Goal: Task Accomplishment & Management: Manage account settings

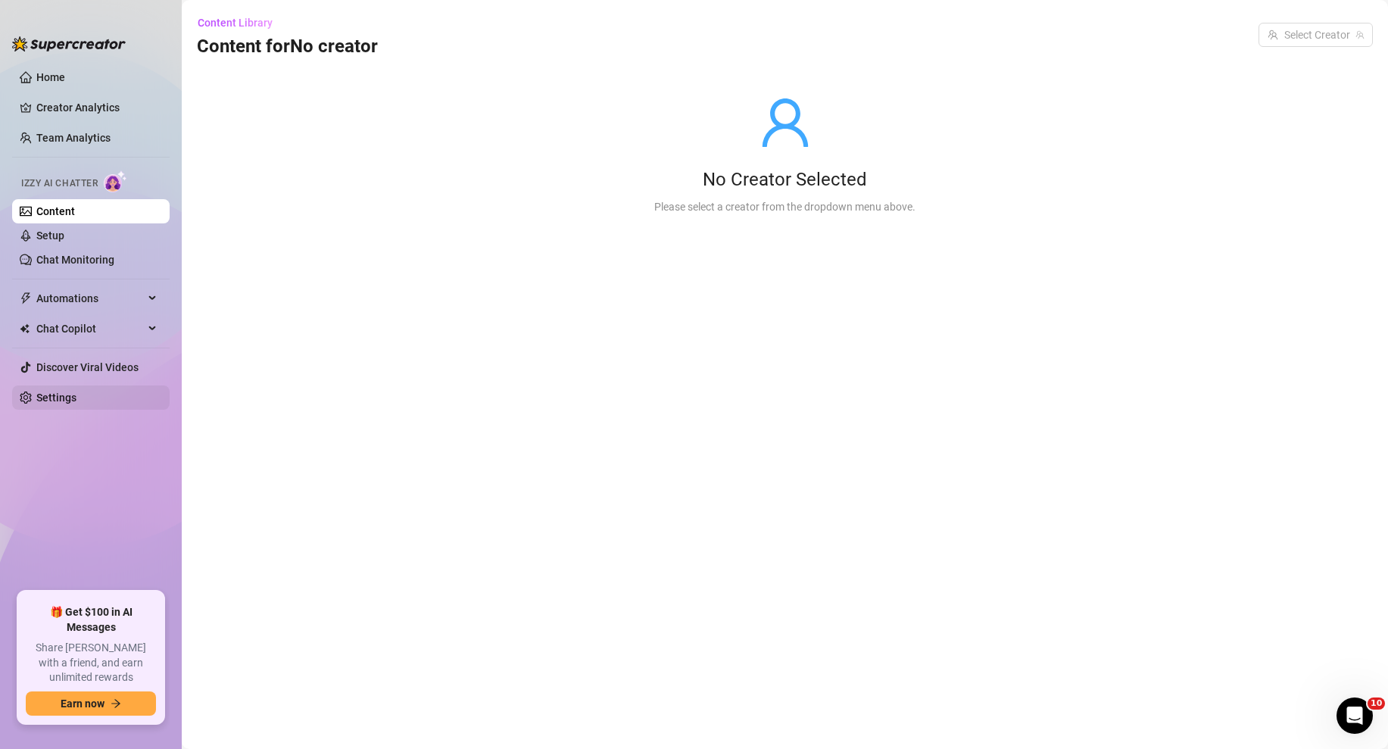
drag, startPoint x: 109, startPoint y: 401, endPoint x: 142, endPoint y: 394, distance: 34.0
click at [76, 401] on link "Settings" at bounding box center [56, 397] width 40 height 12
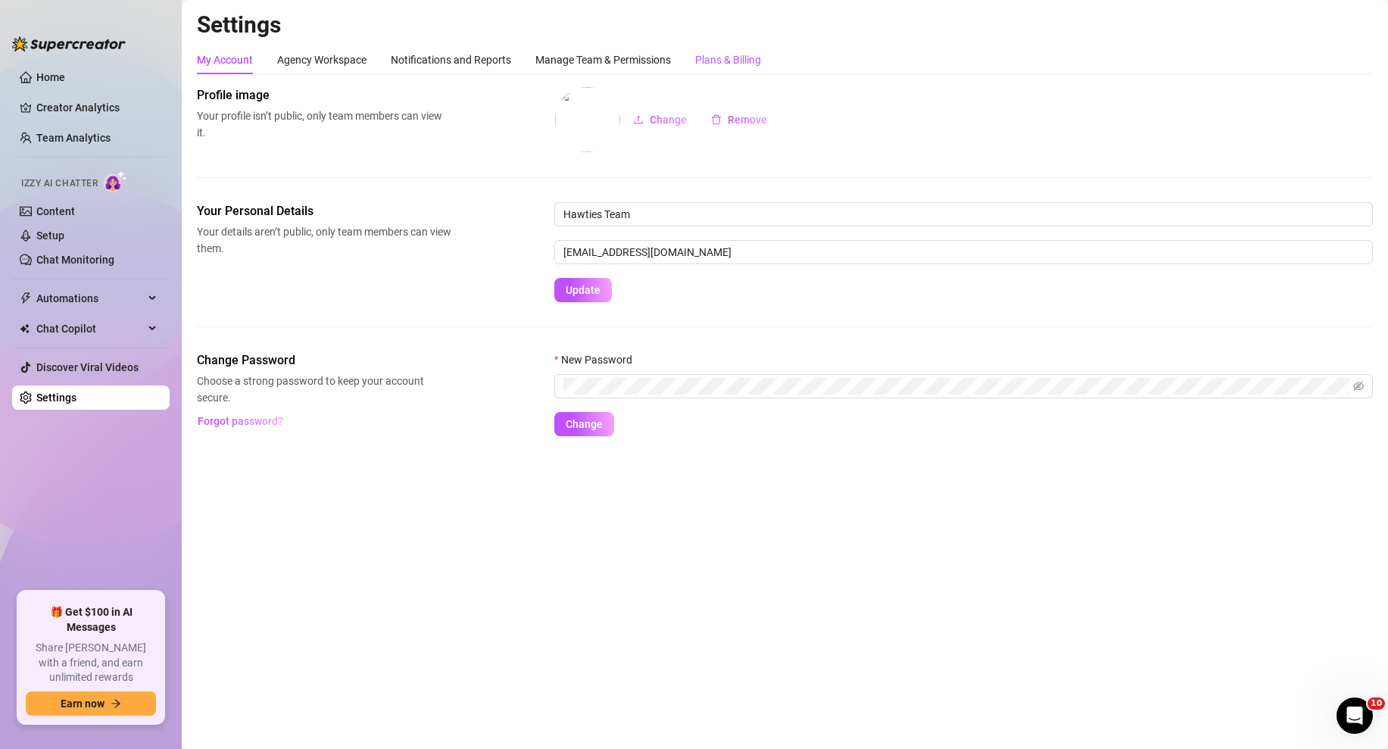
click at [732, 67] on div "Plans & Billing" at bounding box center [728, 59] width 66 height 17
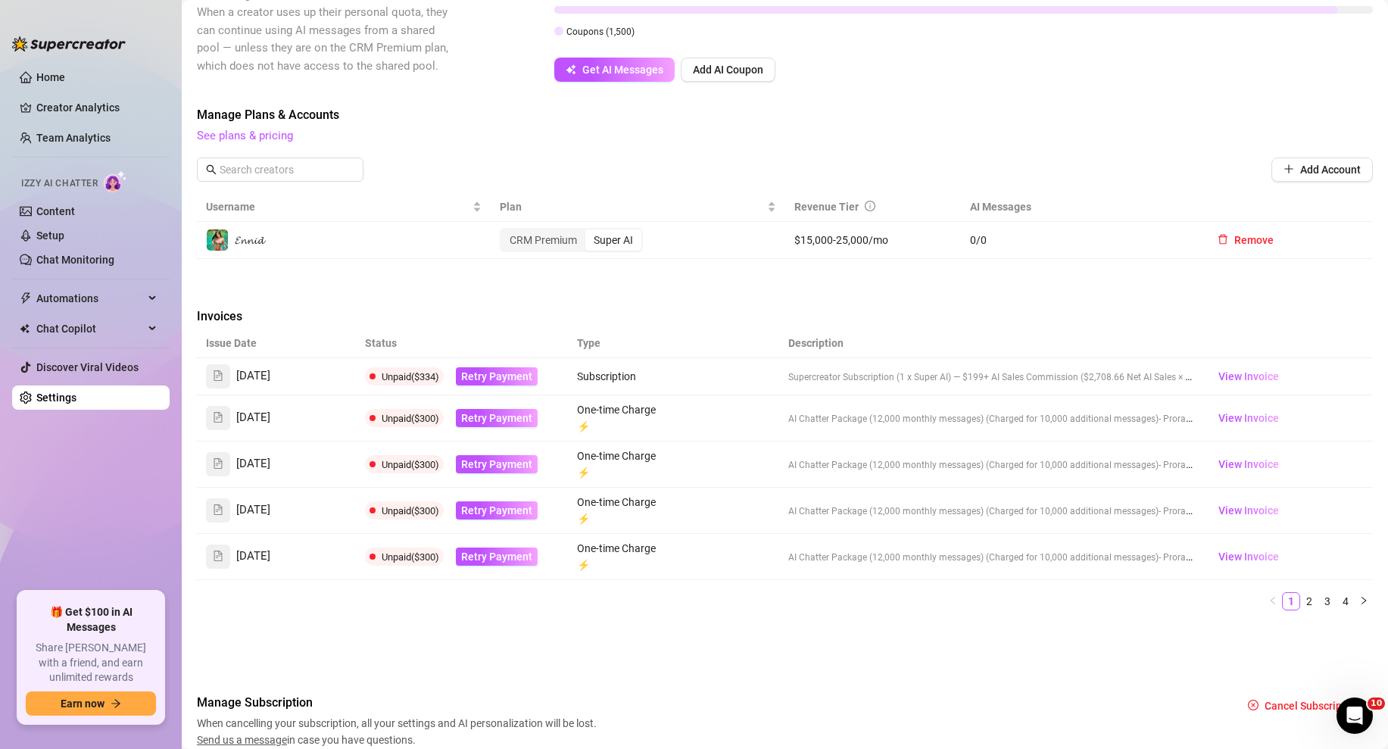
scroll to position [495, 0]
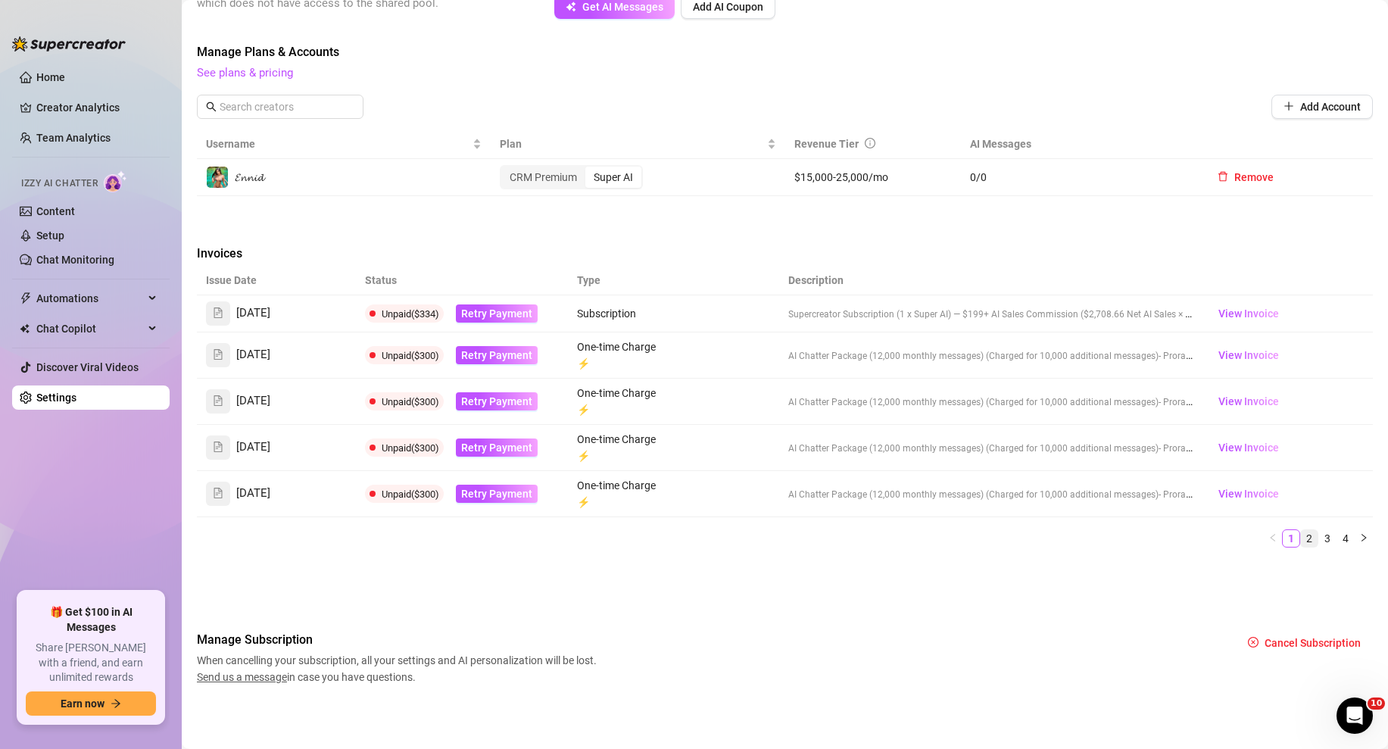
click at [1228, 536] on link "2" at bounding box center [1309, 538] width 17 height 17
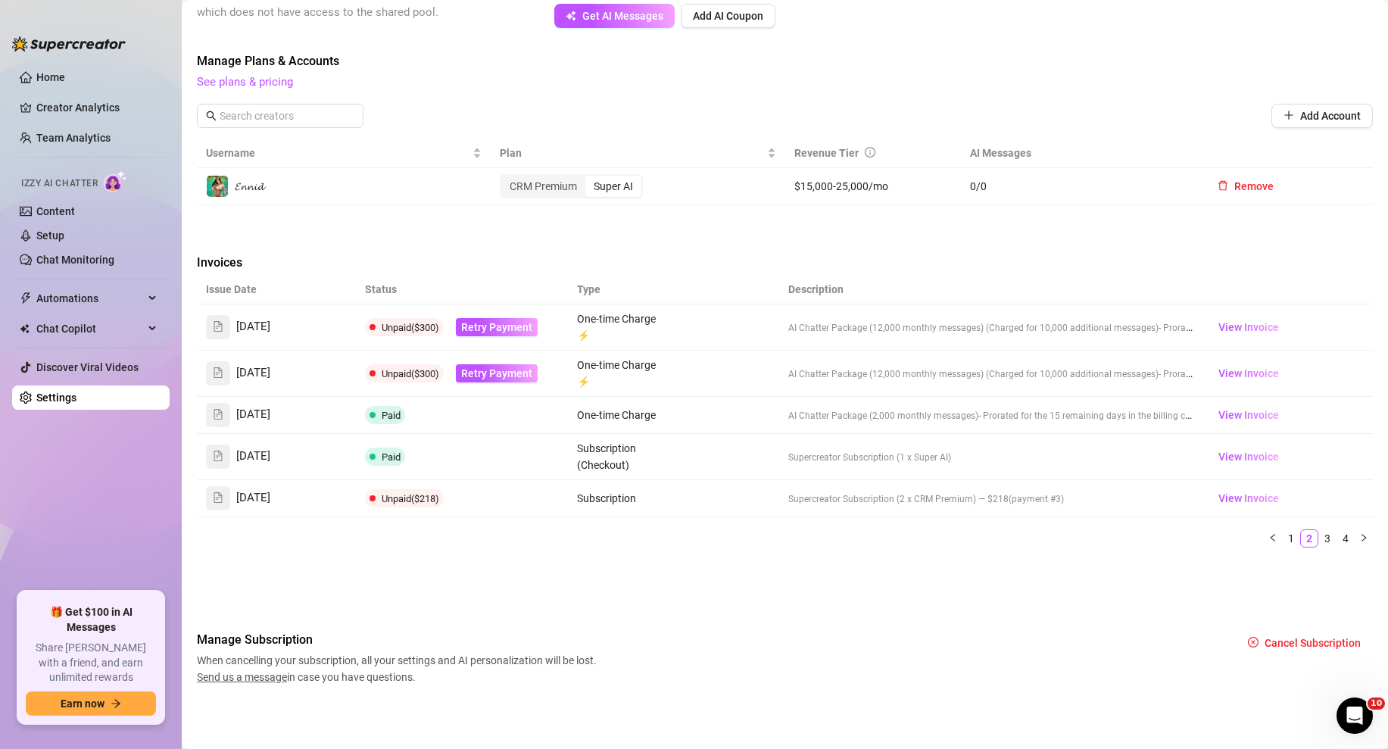
scroll to position [0, 0]
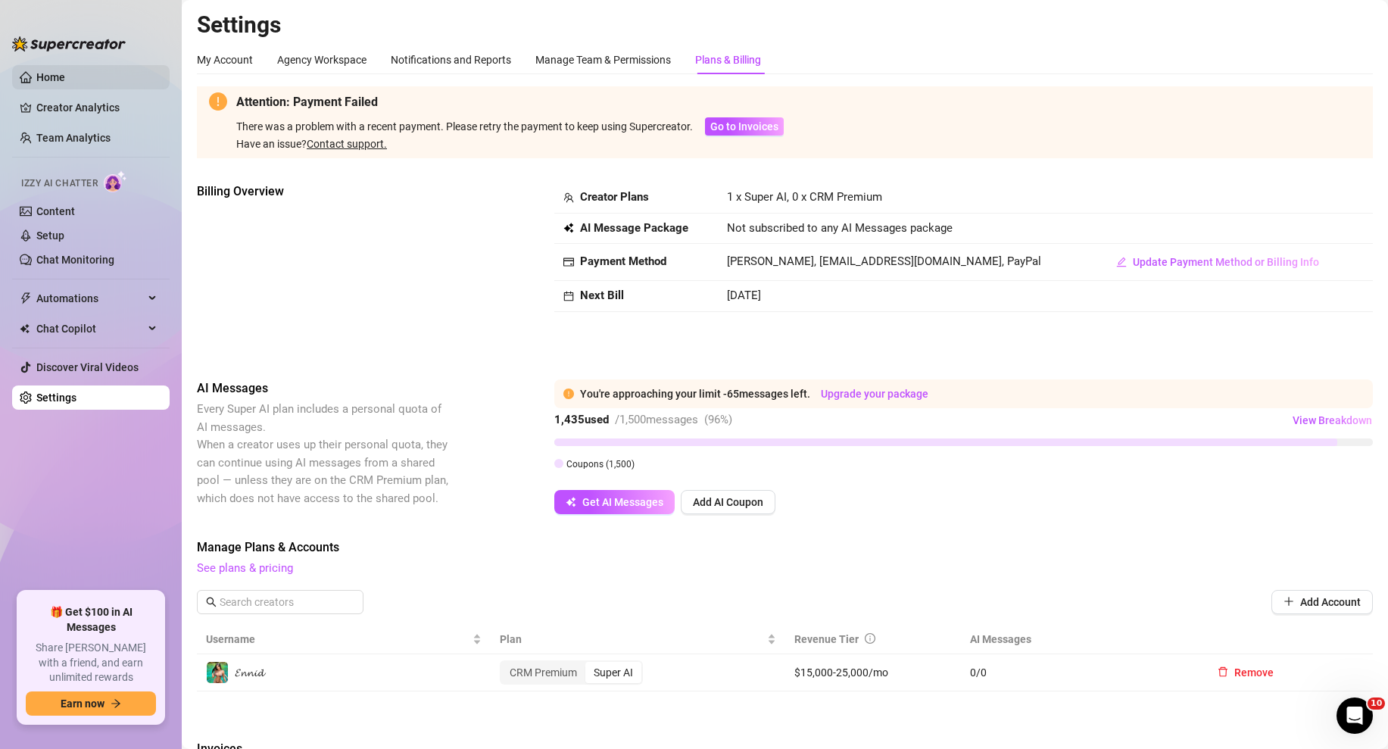
click at [65, 71] on link "Home" at bounding box center [50, 77] width 29 height 12
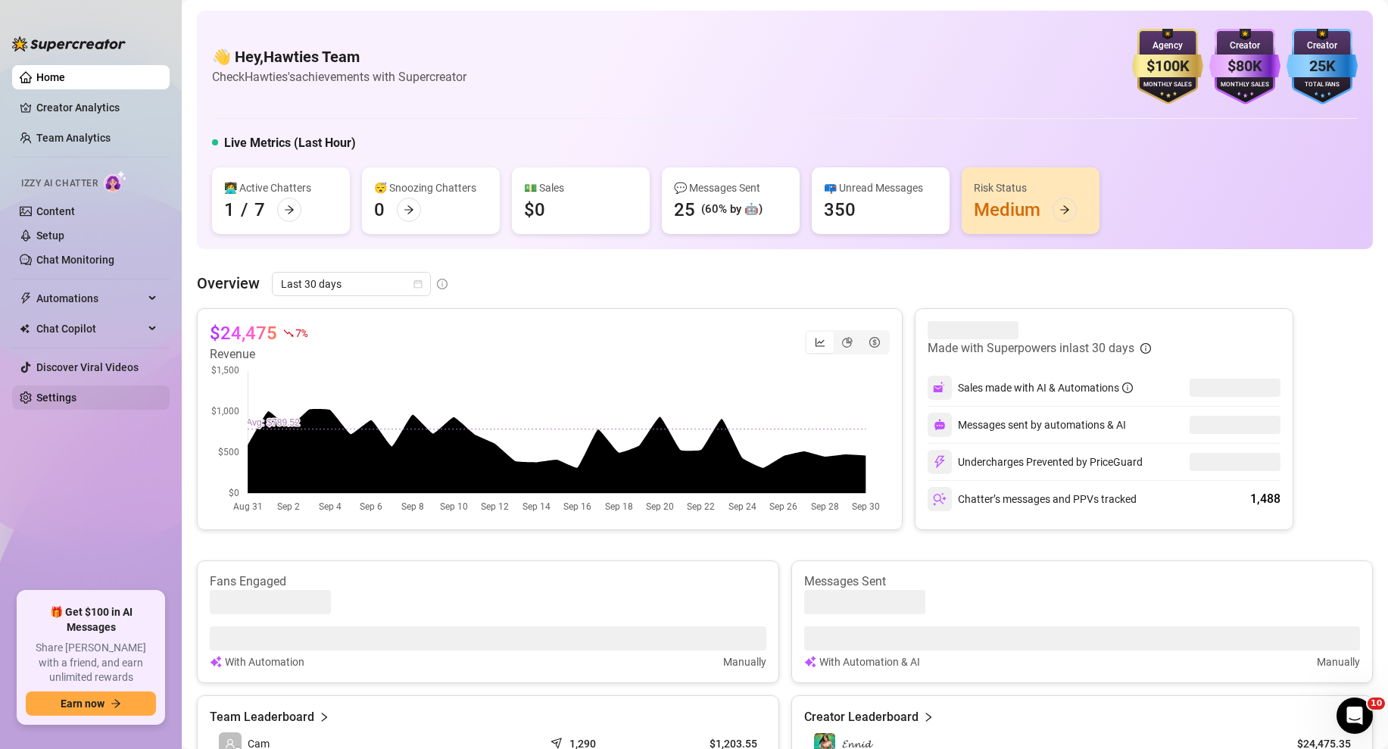
click at [76, 403] on link "Settings" at bounding box center [56, 397] width 40 height 12
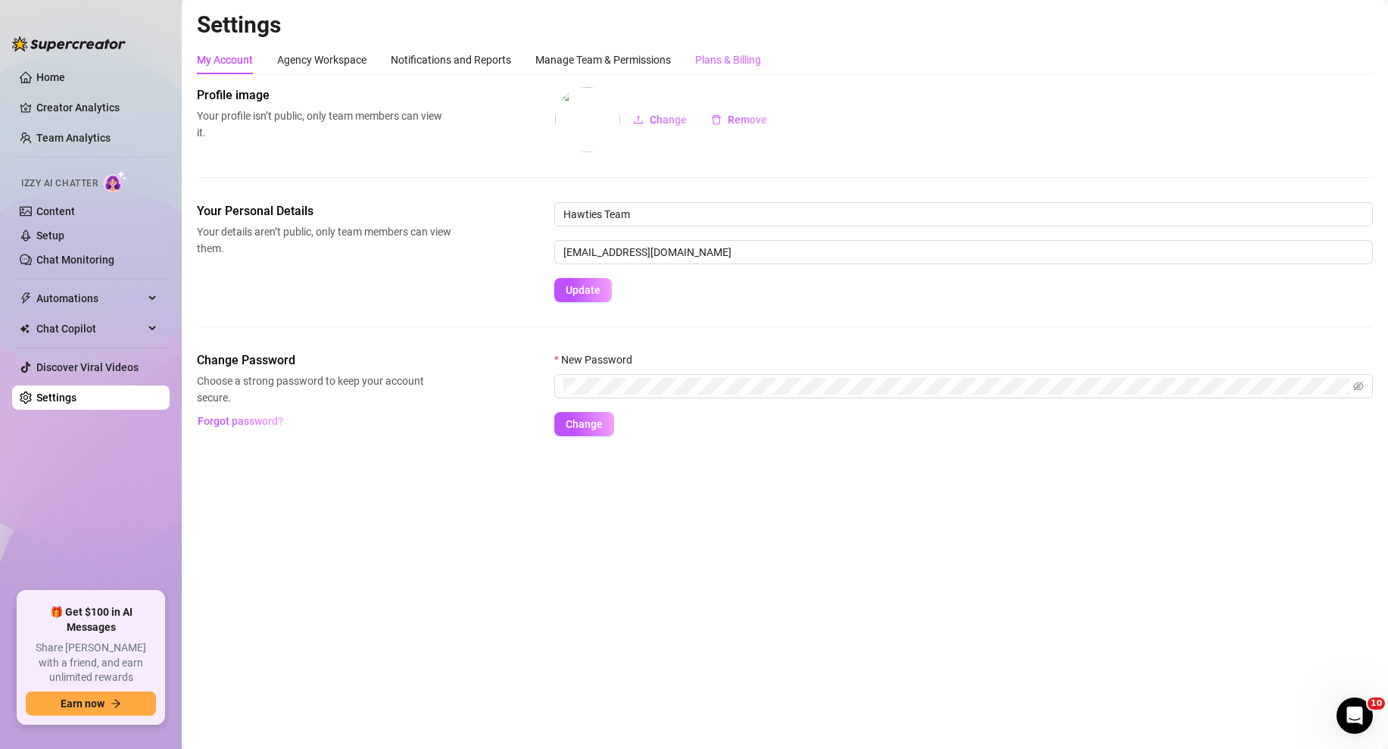
click at [732, 72] on div "Plans & Billing" at bounding box center [728, 59] width 66 height 29
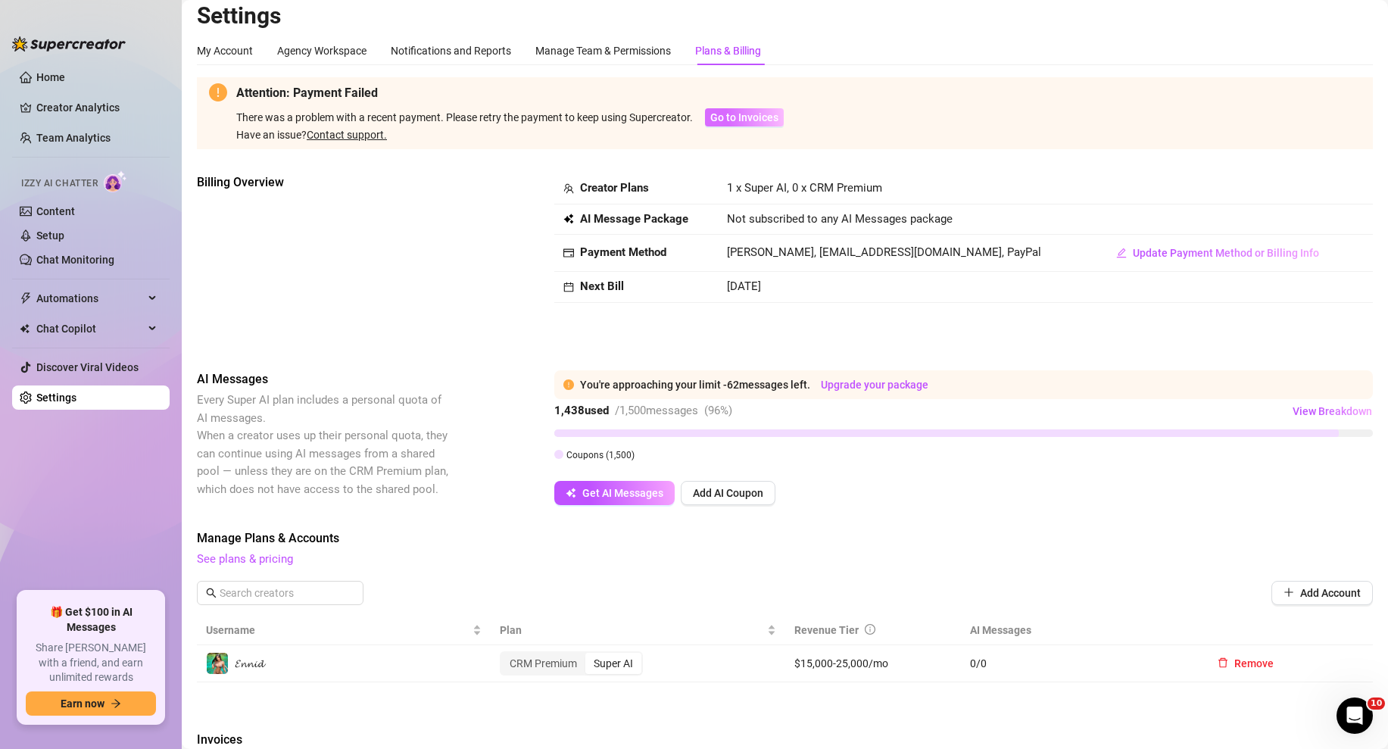
click at [732, 119] on span "Go to Invoices" at bounding box center [744, 117] width 68 height 12
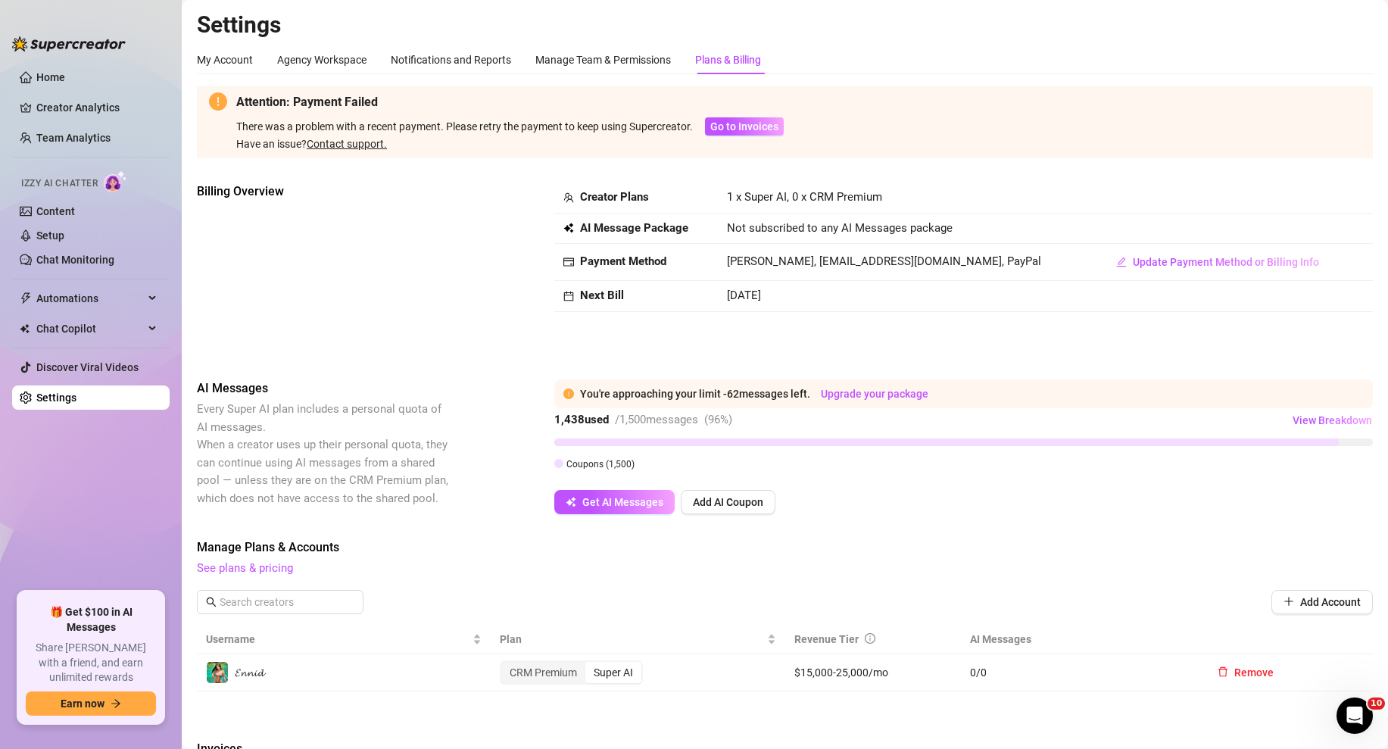
click at [64, 90] on ul "Home Creator Analytics Team Analytics Izzy AI Chatter Content Setup Chat Monito…" at bounding box center [90, 322] width 157 height 526
click at [65, 74] on link "Home" at bounding box center [50, 77] width 29 height 12
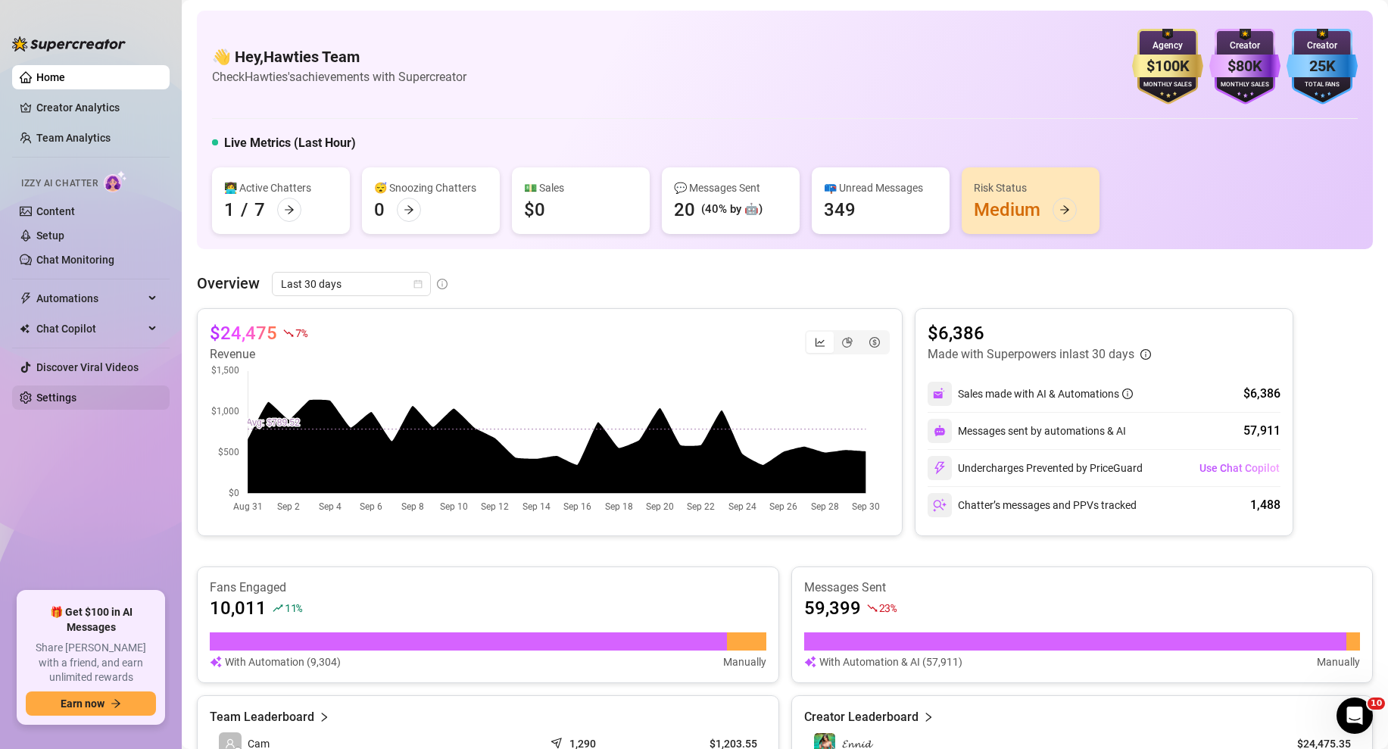
click at [61, 391] on link "Settings" at bounding box center [56, 397] width 40 height 12
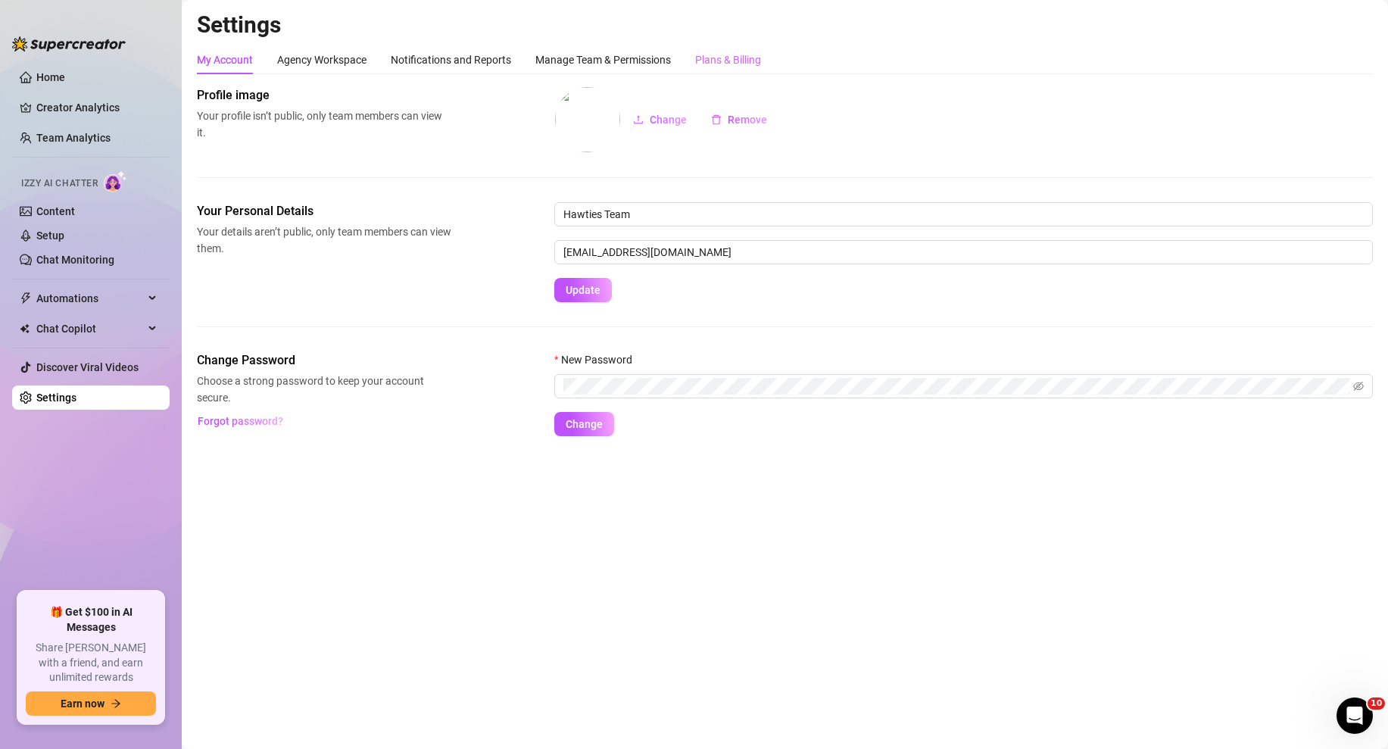
click at [750, 48] on div "Plans & Billing" at bounding box center [728, 59] width 66 height 29
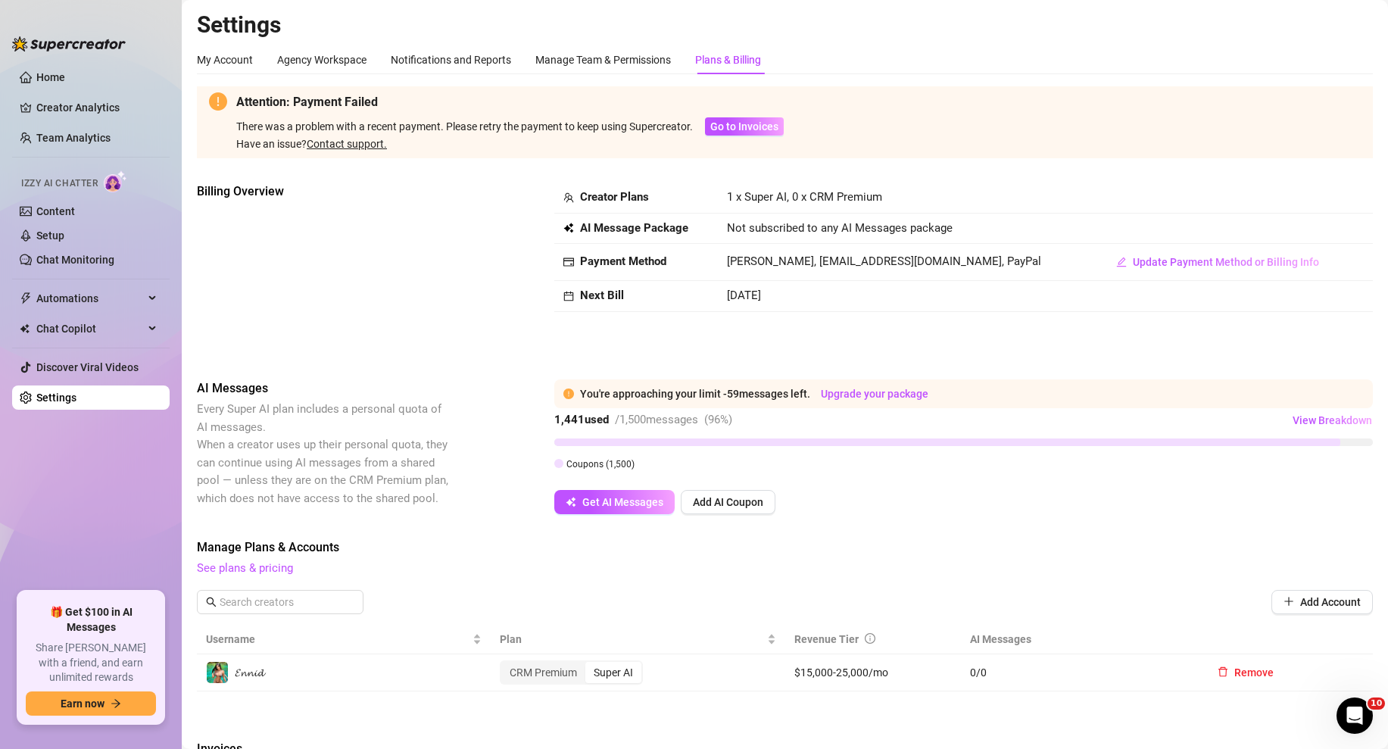
click at [967, 271] on td "[PERSON_NAME], [EMAIL_ADDRESS][DOMAIN_NAME], PayPal" at bounding box center [906, 262] width 377 height 37
